Goal: Information Seeking & Learning: Understand process/instructions

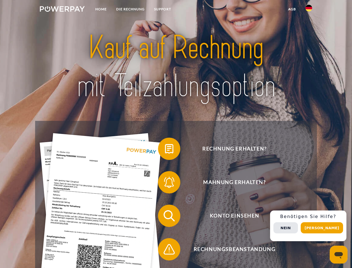
click at [62, 10] on img at bounding box center [62, 9] width 45 height 6
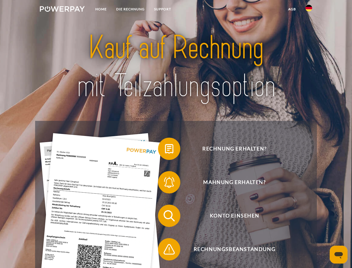
click at [309, 10] on img at bounding box center [309, 8] width 7 height 7
click at [292, 9] on link "agb" at bounding box center [292, 9] width 17 height 10
click at [165, 150] on span at bounding box center [161, 149] width 28 height 28
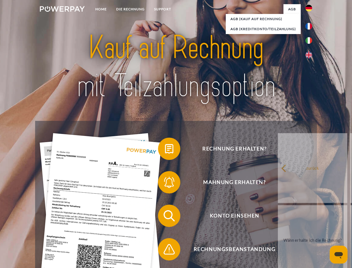
click at [165, 183] on div "Rechnung erhalten? Mahnung erhalten? Konto einsehen" at bounding box center [176, 232] width 282 height 223
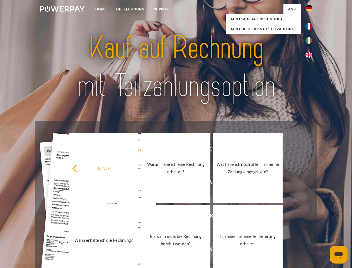
click at [165, 217] on link "Bis wann muss die Rechnung bezahlt werden?" at bounding box center [175, 240] width 69 height 70
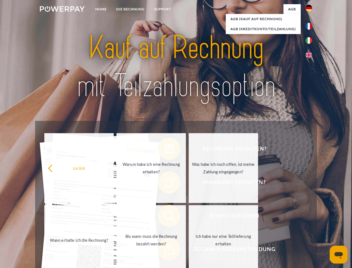
click at [165, 250] on span at bounding box center [161, 249] width 28 height 28
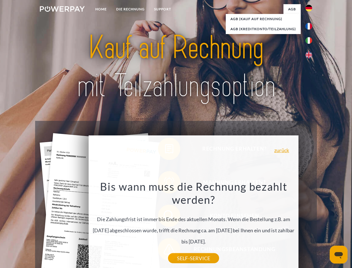
click at [311, 226] on div "Rechnung erhalten? Mahnung erhalten? Konto einsehen" at bounding box center [176, 232] width 282 height 223
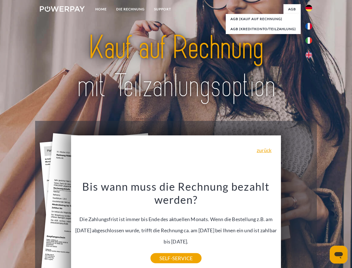
click at [297, 227] on span "Konto einsehen" at bounding box center [234, 216] width 137 height 22
click at [324, 228] on header "Home DIE RECHNUNG SUPPORT" at bounding box center [176, 192] width 352 height 385
